Goal: Task Accomplishment & Management: Use online tool/utility

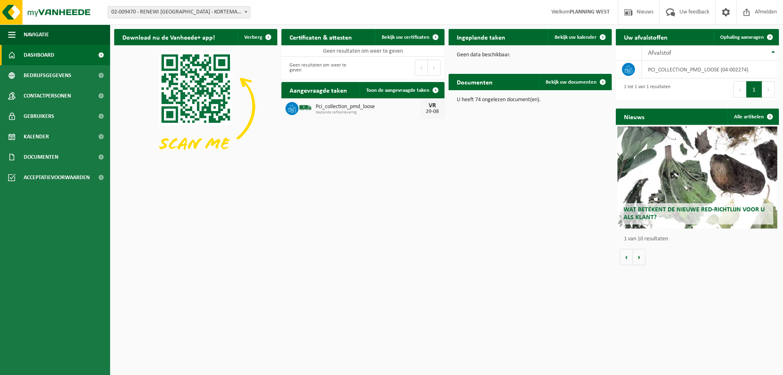
click at [203, 11] on span "02-009470 - RENEWI [GEOGRAPHIC_DATA] - KORTEMARK - KORTEMARK" at bounding box center [179, 12] width 142 height 11
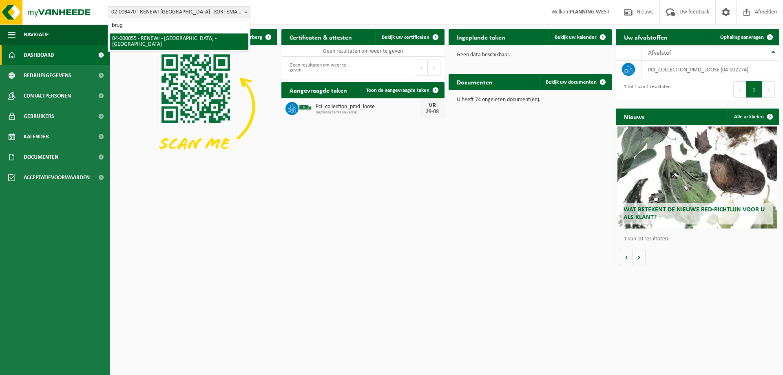
type input "brugg"
select select "2915"
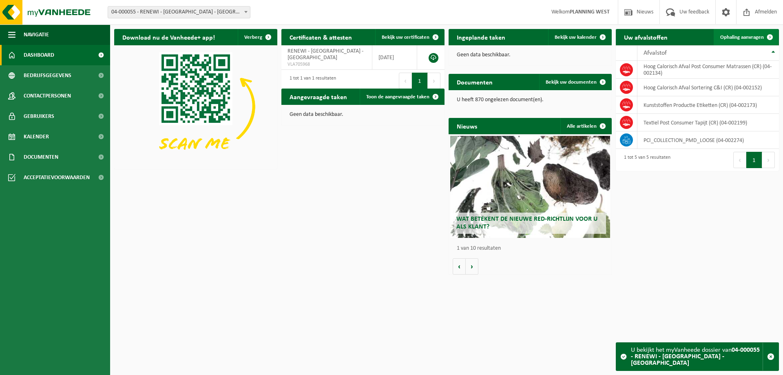
click at [738, 35] on span "Ophaling aanvragen" at bounding box center [742, 37] width 44 height 5
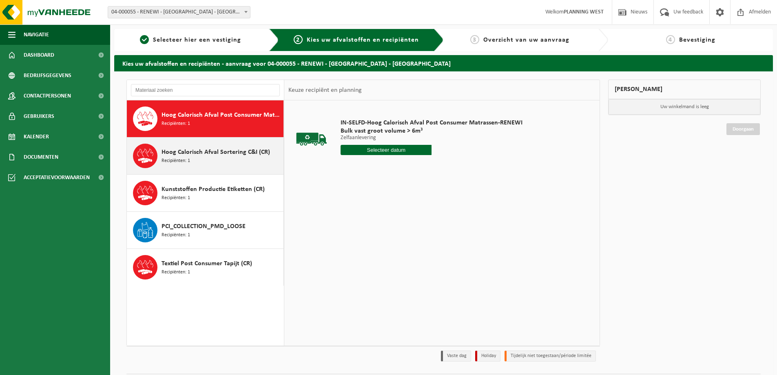
click at [230, 157] on div "Hoog Calorisch Afval Sortering C&I (CR) Recipiënten: 1" at bounding box center [222, 156] width 120 height 24
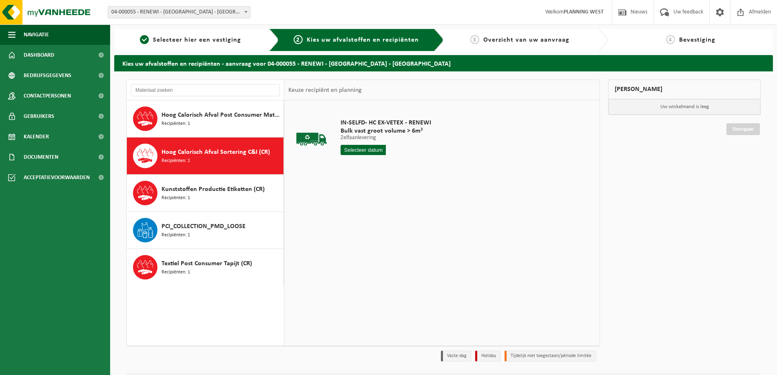
click at [368, 149] on input "text" at bounding box center [363, 150] width 45 height 10
click at [406, 250] on div "29" at bounding box center [405, 248] width 14 height 13
type input "Van 2025-08-29"
click at [372, 179] on button "In winkelmand" at bounding box center [363, 180] width 45 height 13
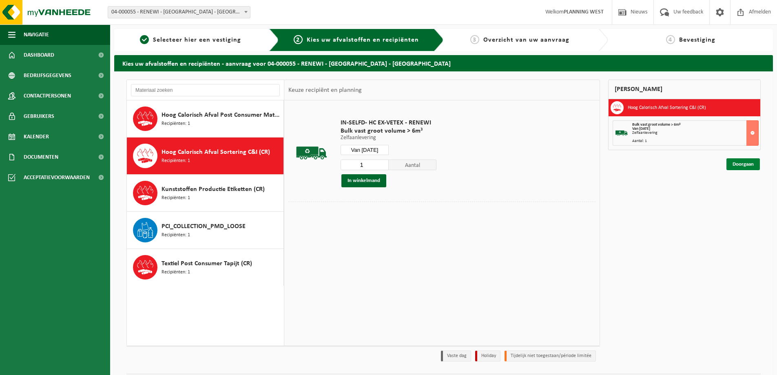
click at [743, 164] on link "Doorgaan" at bounding box center [742, 164] width 33 height 12
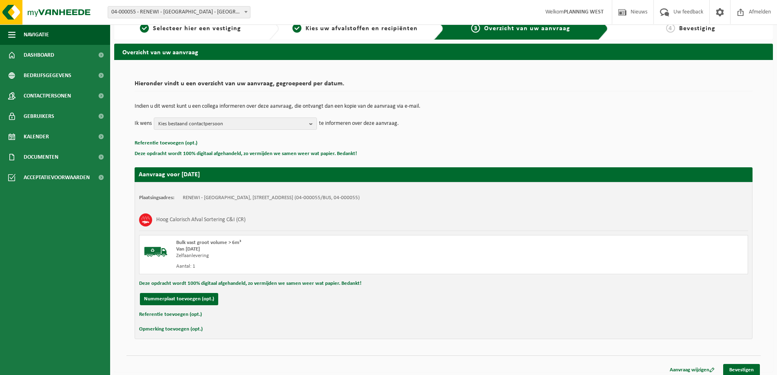
scroll to position [17, 0]
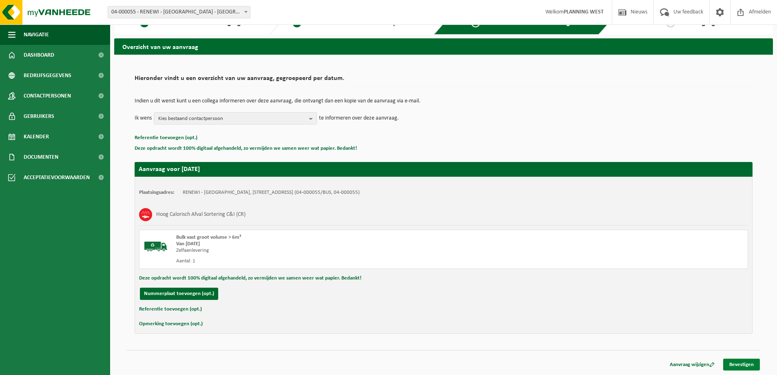
click at [733, 365] on link "Bevestigen" at bounding box center [741, 365] width 37 height 12
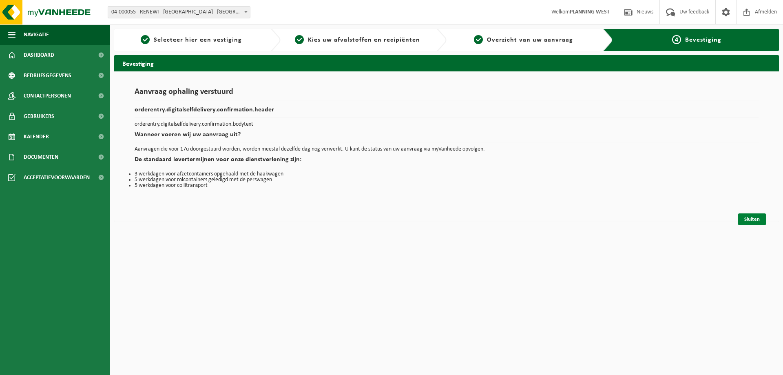
click at [749, 218] on link "Sluiten" at bounding box center [752, 219] width 28 height 12
